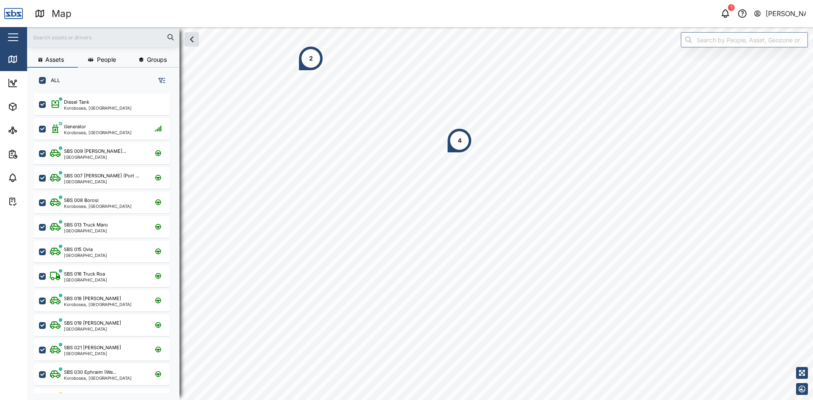
click at [312, 60] on div "2" at bounding box center [311, 58] width 4 height 9
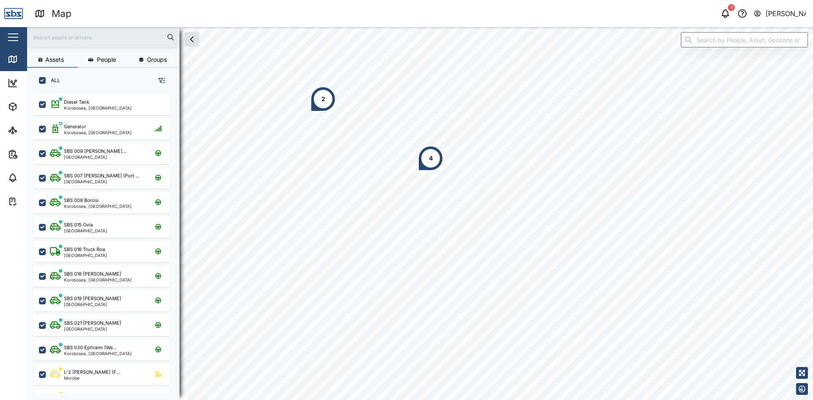
click at [320, 104] on div "2" at bounding box center [322, 98] width 25 height 25
click at [428, 158] on div "4" at bounding box center [430, 158] width 25 height 25
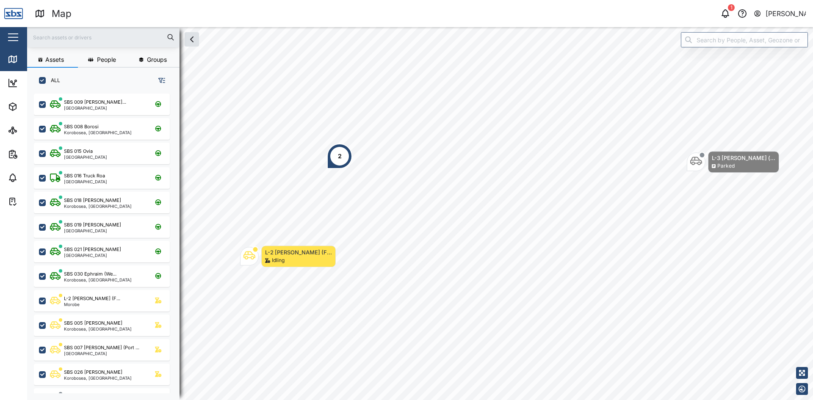
click at [334, 160] on div "2" at bounding box center [339, 155] width 25 height 25
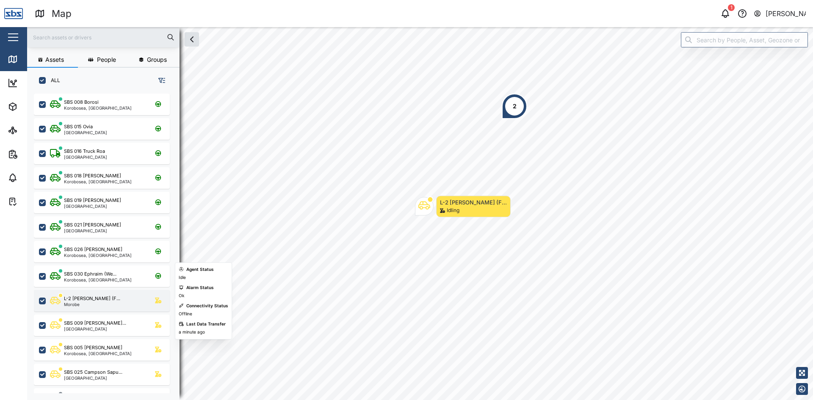
click at [92, 305] on div "Morobe" at bounding box center [92, 304] width 56 height 4
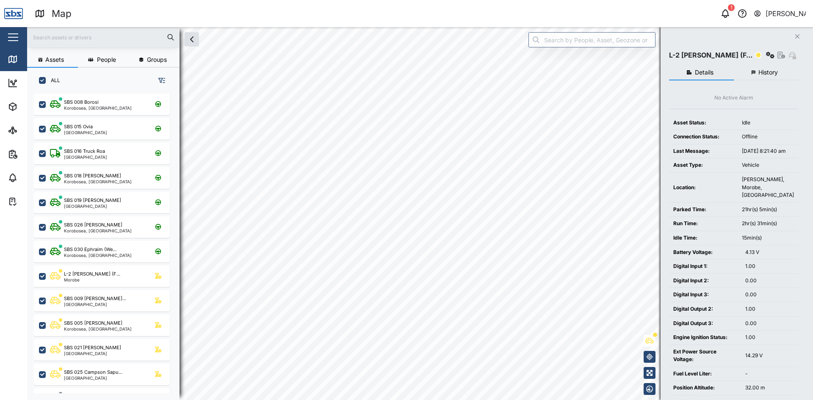
click at [344, 400] on html "Map 1 [PERSON_NAME] Close Map Dashboard Assets ATS Camera Generator Tanks Vehic…" at bounding box center [406, 200] width 813 height 400
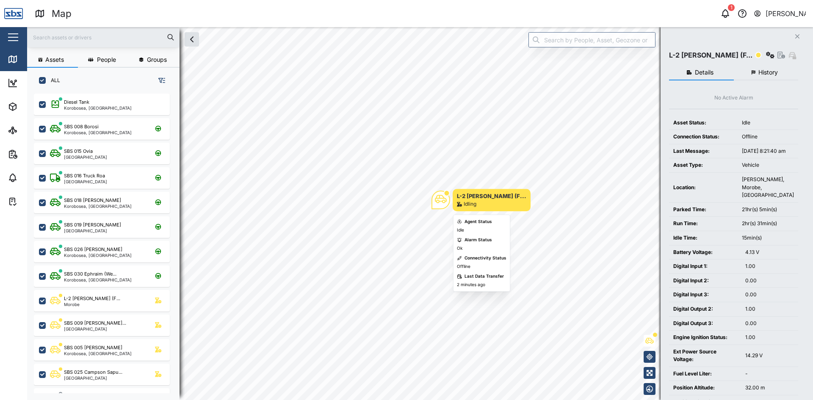
click at [441, 200] on icon "Map marker" at bounding box center [441, 199] width 12 height 12
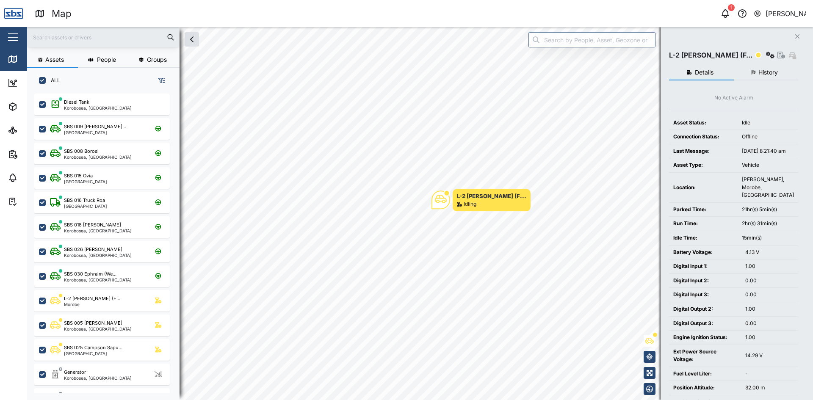
click at [760, 73] on span "History" at bounding box center [767, 72] width 19 height 6
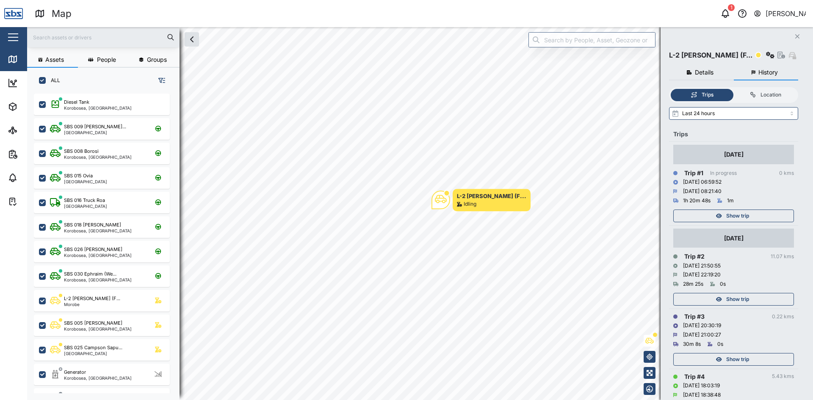
click at [738, 215] on span "Show trip" at bounding box center [737, 216] width 23 height 12
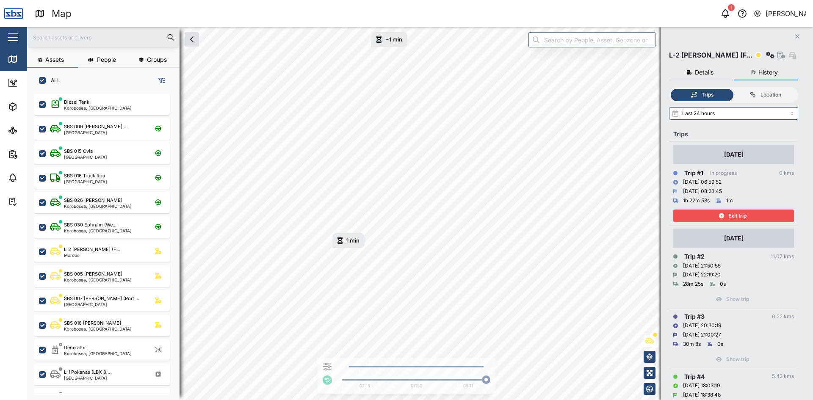
click at [730, 218] on span "Exit trip" at bounding box center [737, 216] width 18 height 12
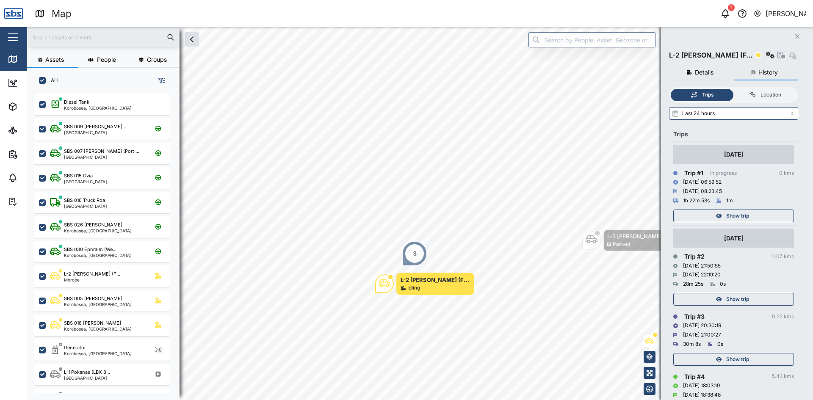
click at [800, 35] on button "Close" at bounding box center [797, 36] width 12 height 12
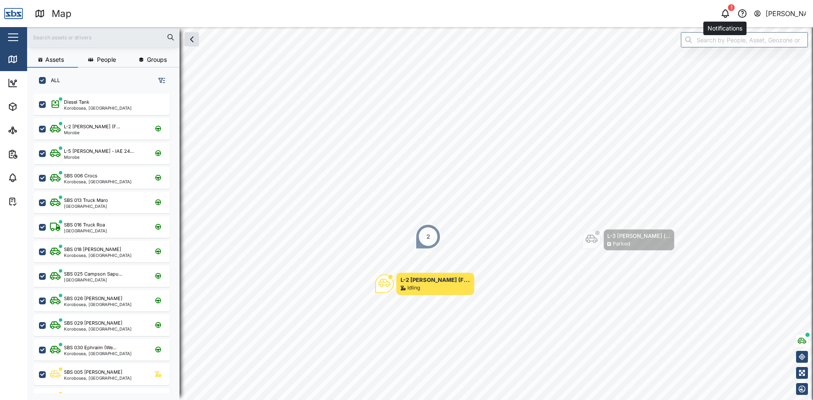
click at [725, 14] on icon "button" at bounding box center [725, 13] width 10 height 10
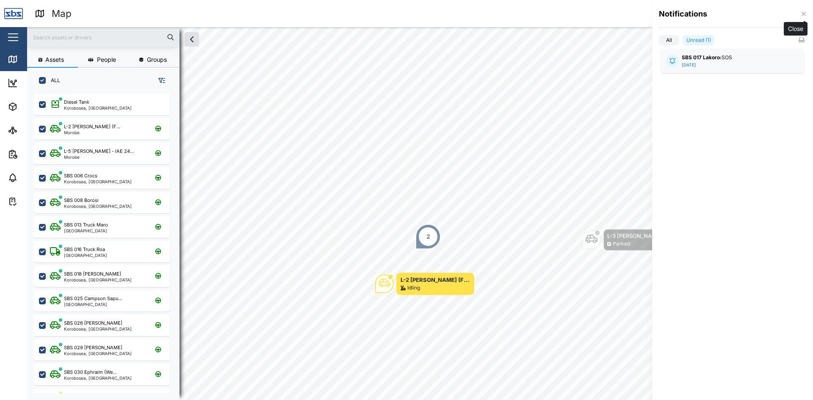
click at [804, 14] on icon "button" at bounding box center [803, 14] width 4 height 4
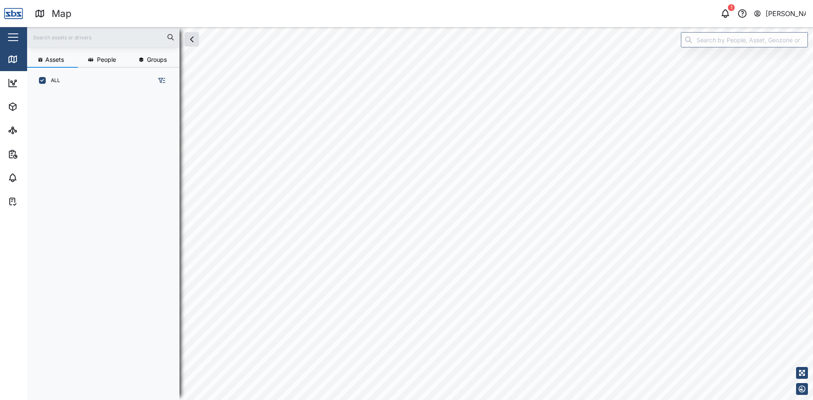
scroll to position [296, 132]
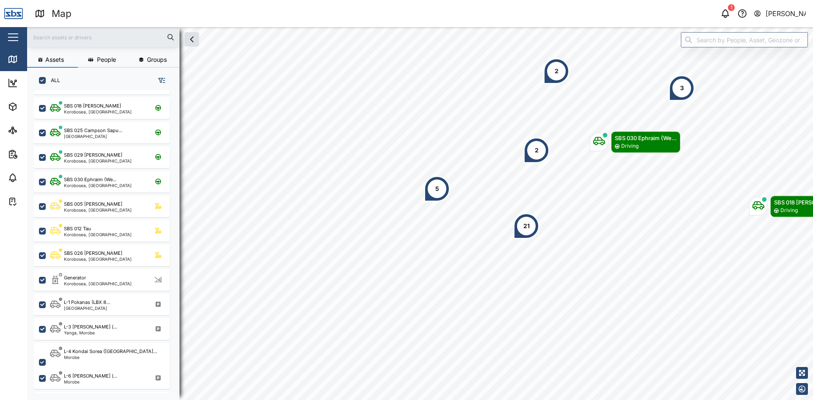
scroll to position [169, 0]
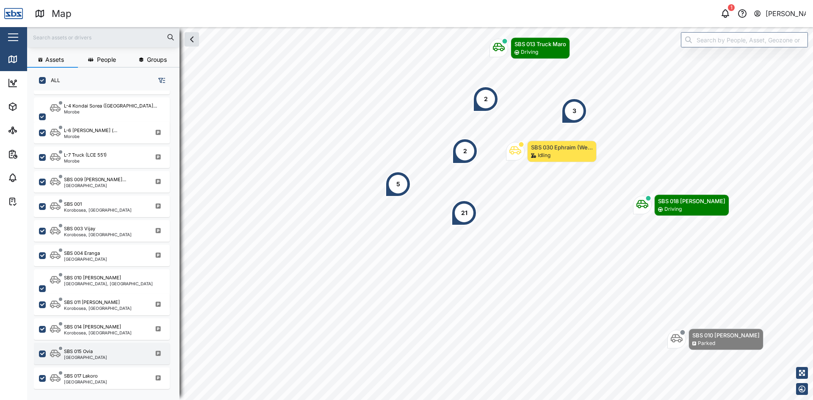
scroll to position [403, 0]
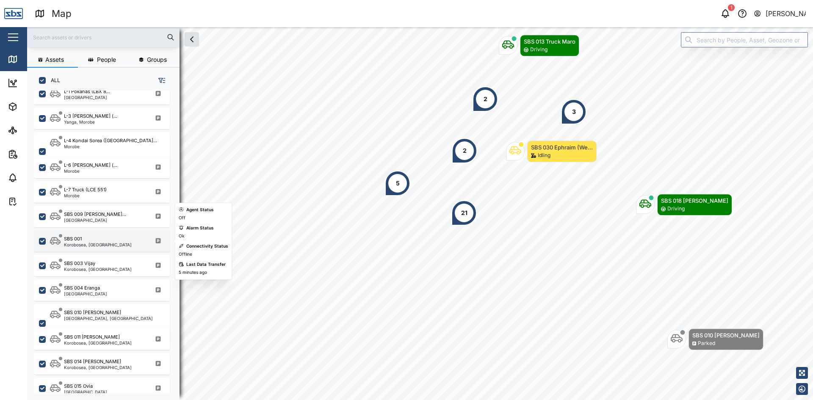
click at [86, 241] on div "SBS 001" at bounding box center [98, 238] width 68 height 7
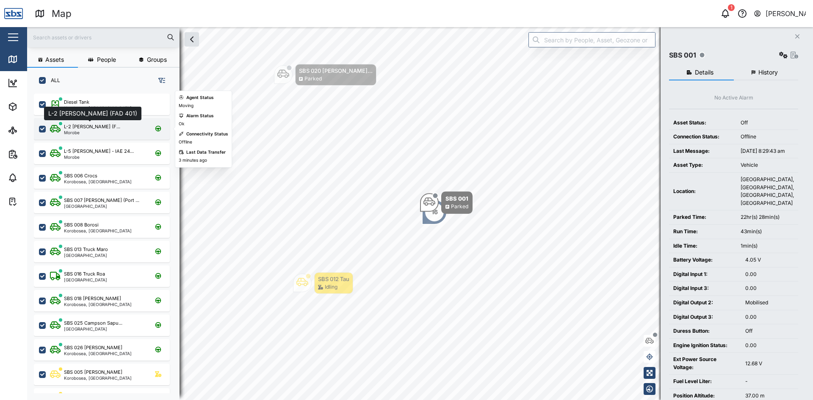
click at [81, 127] on div "L-2 [PERSON_NAME] (F..." at bounding box center [92, 126] width 56 height 7
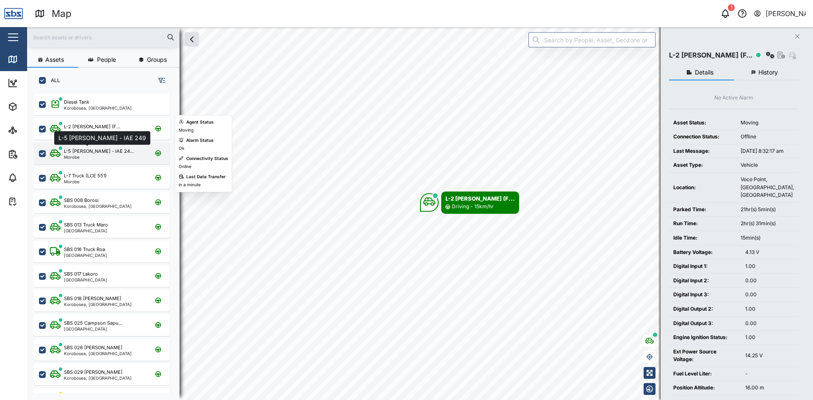
click at [82, 150] on div "L-5 [PERSON_NAME] - IAE 24..." at bounding box center [99, 151] width 70 height 7
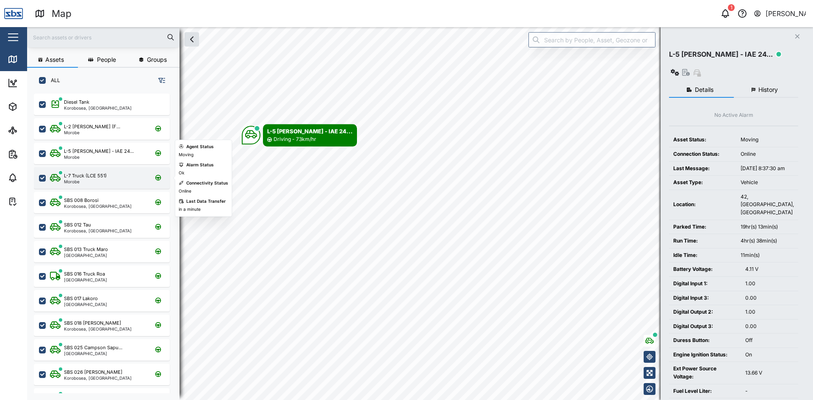
click at [89, 177] on div "L-7 Truck (LCE 551)" at bounding box center [85, 175] width 43 height 7
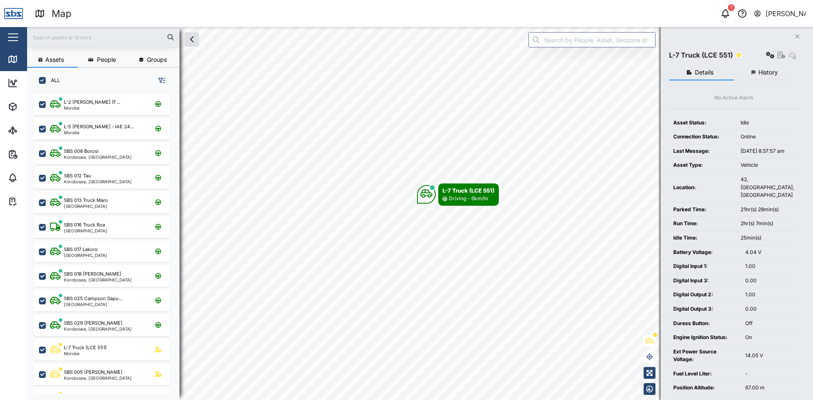
click at [41, 80] on input "ALL" at bounding box center [42, 80] width 7 height 7
checkbox input "false"
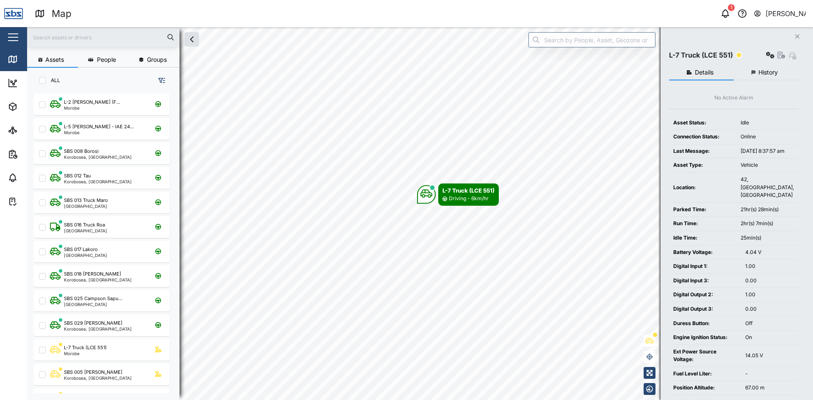
checkbox input "false"
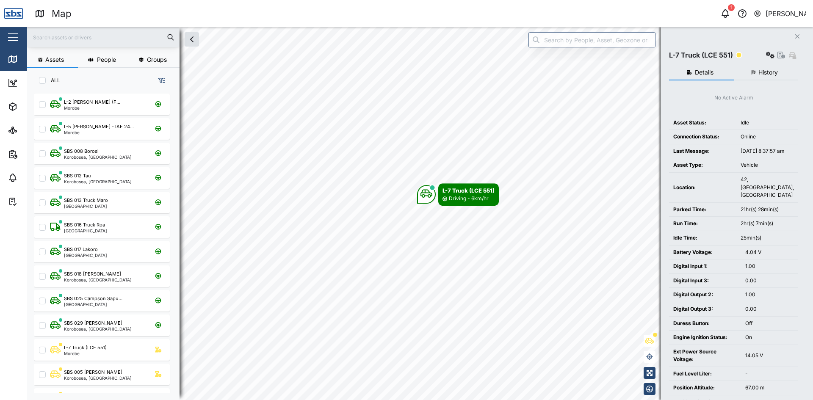
checkbox input "false"
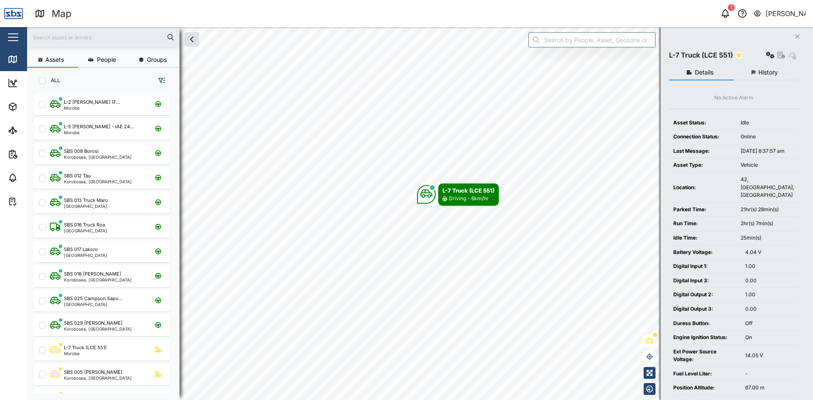
checkbox input "false"
click at [102, 60] on span "People" at bounding box center [106, 60] width 19 height 6
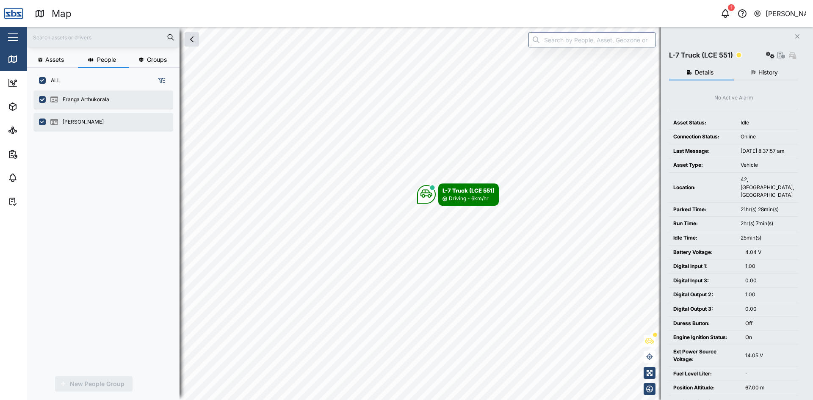
click at [40, 79] on input "ALL" at bounding box center [42, 80] width 7 height 7
checkbox input "false"
click at [143, 61] on icon "button" at bounding box center [141, 60] width 5 height 4
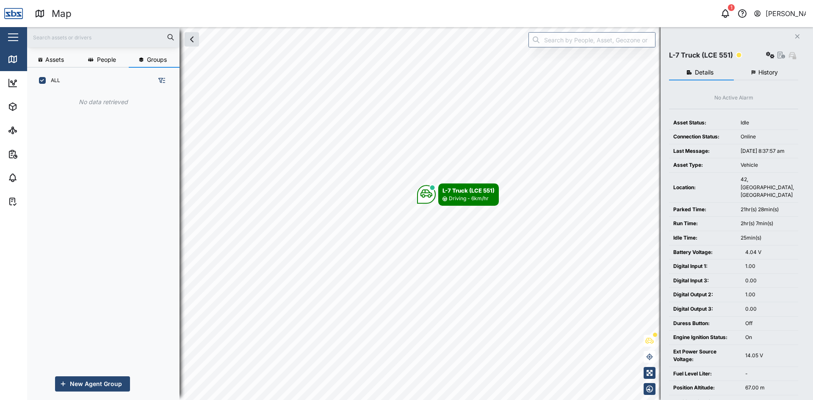
click at [44, 81] on input "ALL" at bounding box center [42, 80] width 7 height 7
checkbox input "false"
